Goal: Task Accomplishment & Management: Manage account settings

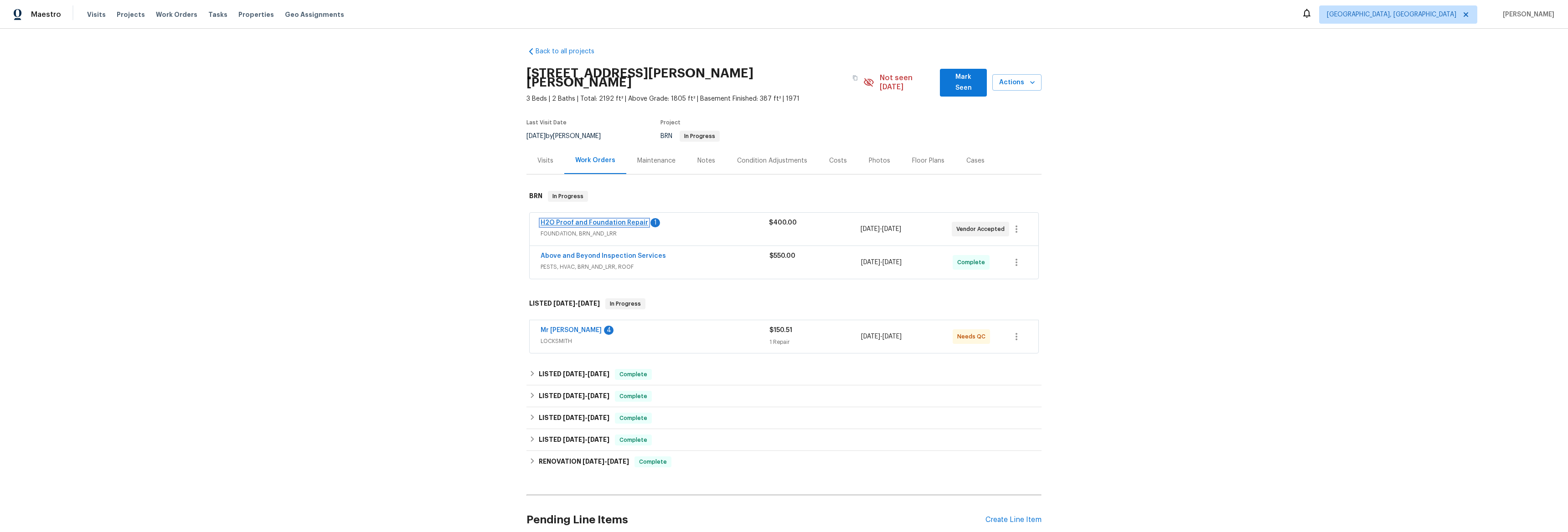
click at [564, 219] on link "H2O Proof and Foundation Repair" at bounding box center [595, 222] width 108 height 6
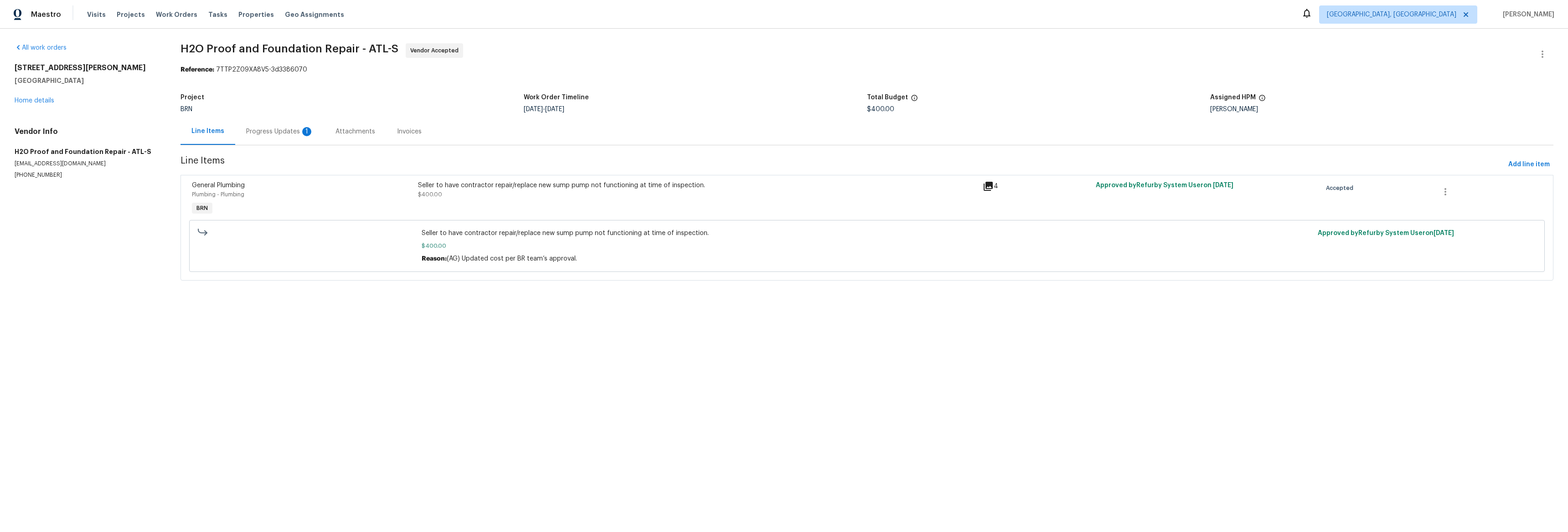
click at [290, 128] on div "Progress Updates 1" at bounding box center [279, 132] width 67 height 9
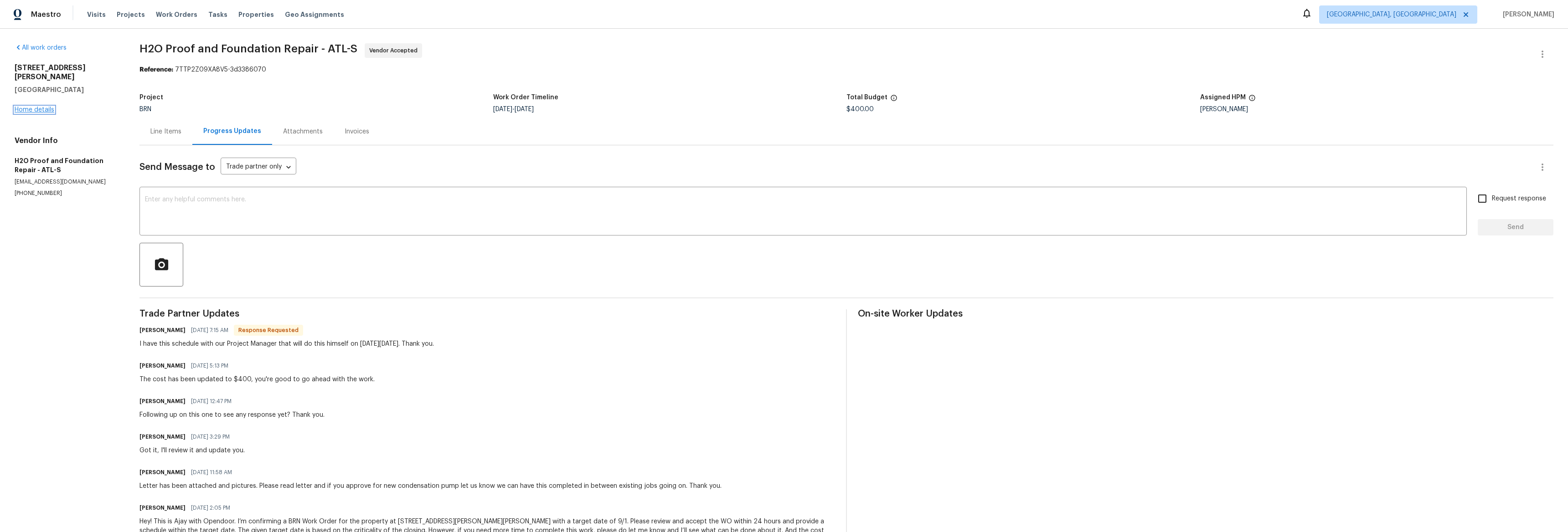
click at [52, 107] on link "Home details" at bounding box center [34, 110] width 40 height 6
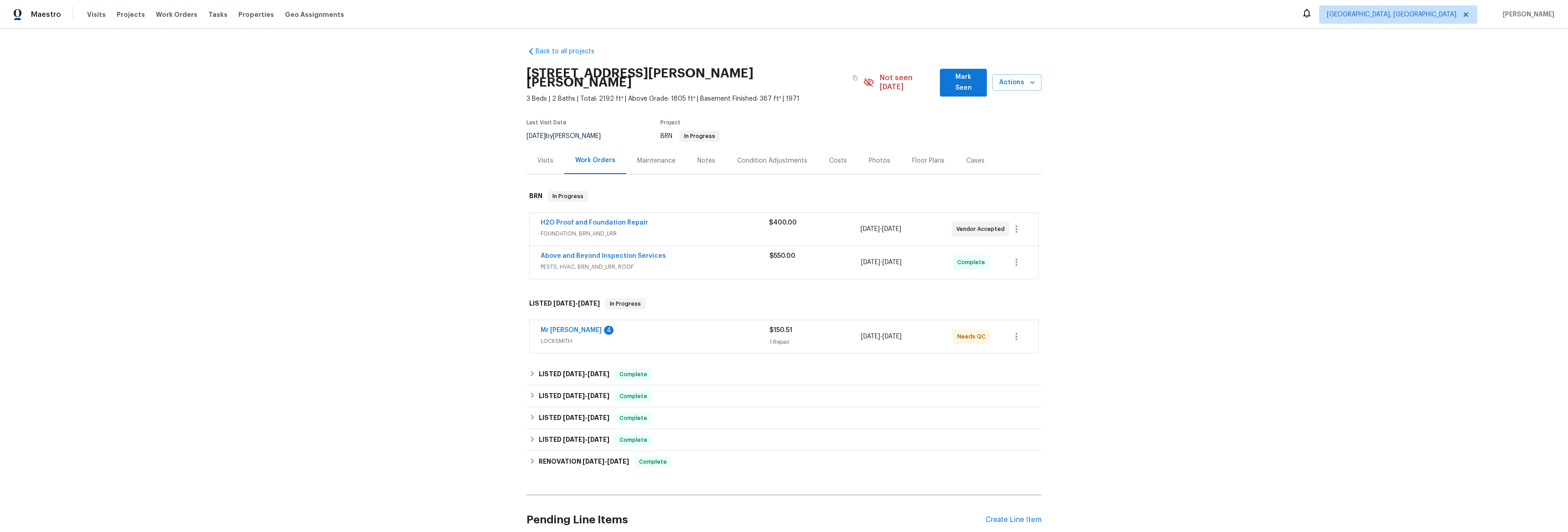
click at [569, 251] on span "Above and Beyond Inspection Services" at bounding box center [603, 256] width 126 height 9
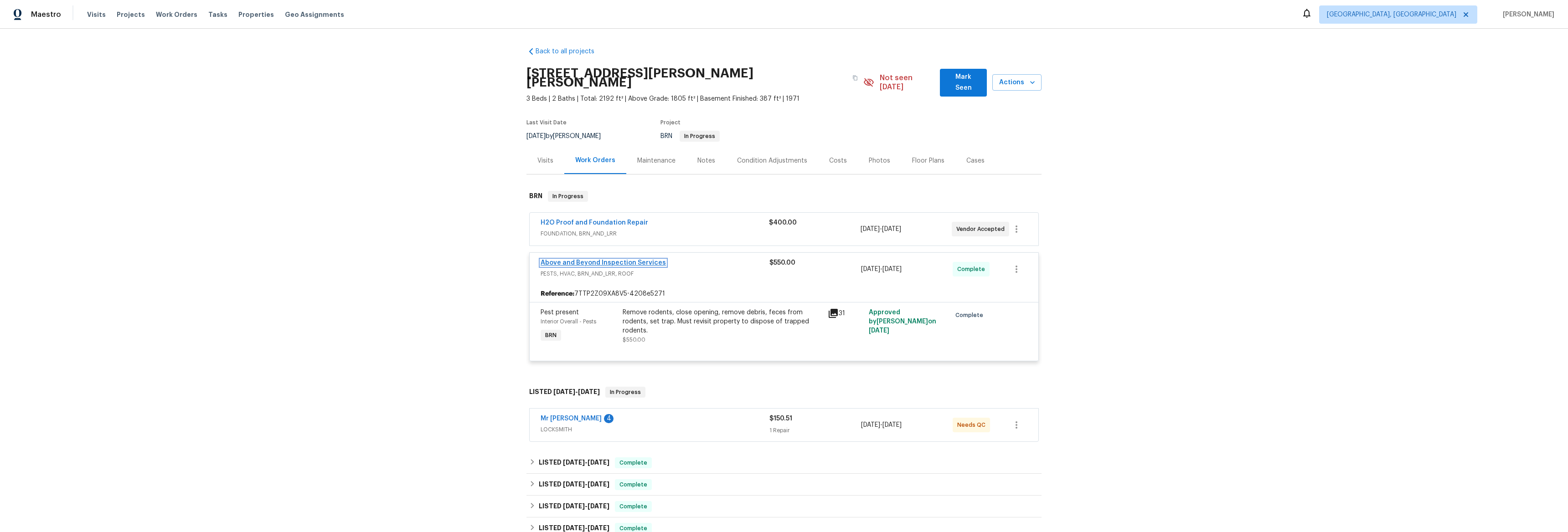
click at [578, 260] on link "Above and Beyond Inspection Services" at bounding box center [603, 263] width 126 height 6
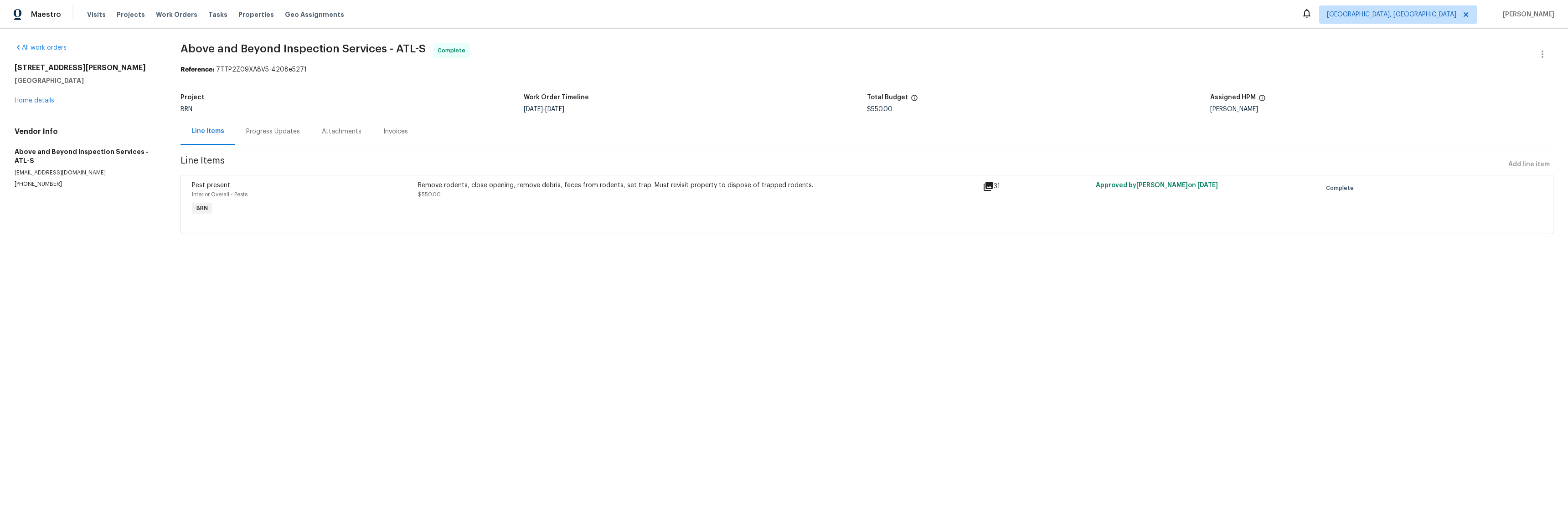
click at [385, 133] on div "Invoices" at bounding box center [396, 132] width 25 height 9
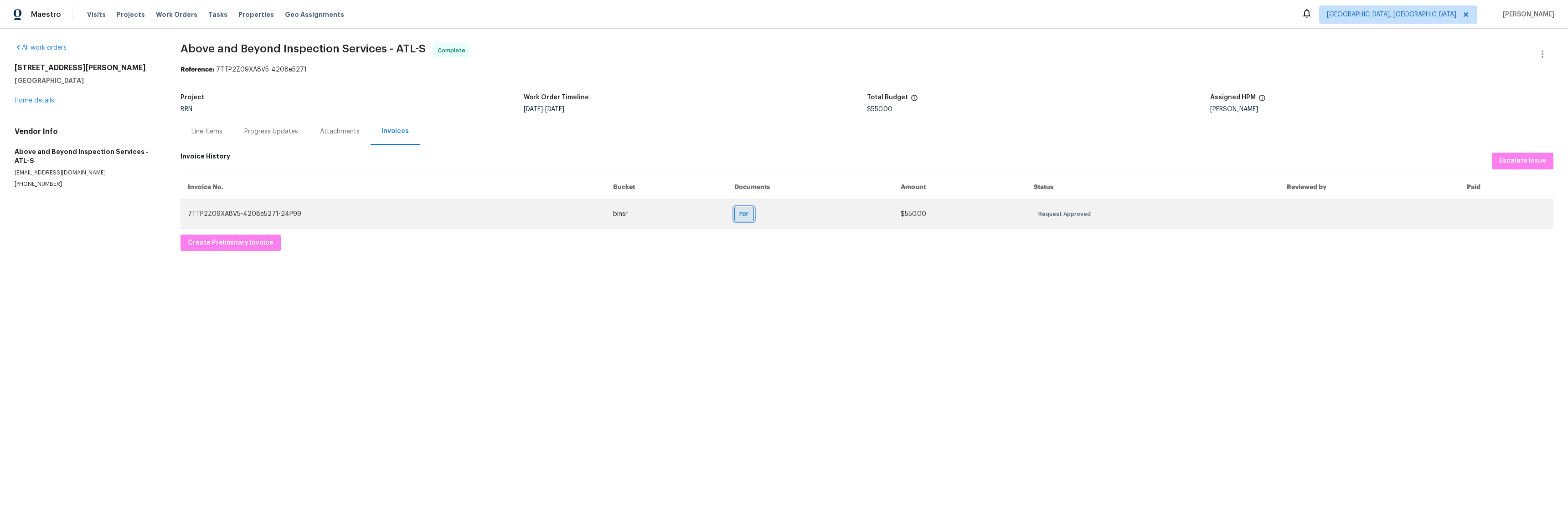
click at [734, 216] on div "PDF" at bounding box center [744, 214] width 20 height 15
